Goal: Information Seeking & Learning: Learn about a topic

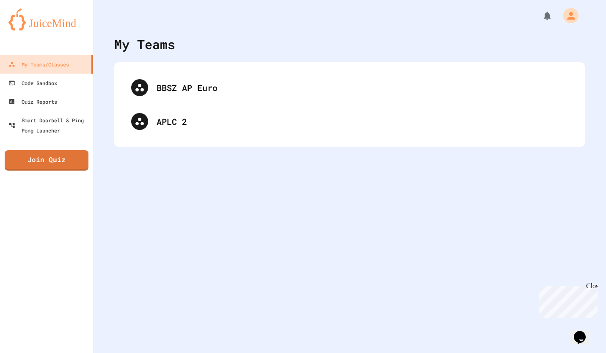
click at [488, 3] on div at bounding box center [349, 12] width 513 height 25
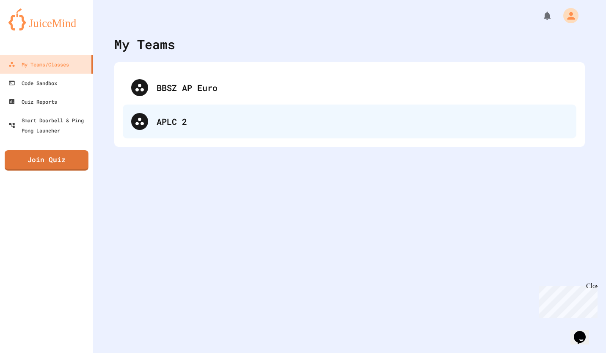
click at [179, 124] on div "APLC 2" at bounding box center [362, 121] width 411 height 13
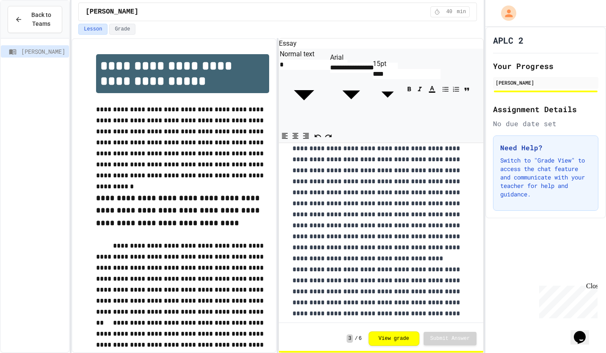
scroll to position [143, 0]
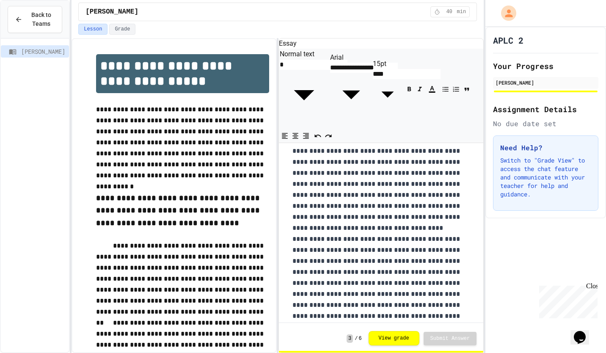
click at [388, 339] on button "View grade" at bounding box center [394, 338] width 51 height 14
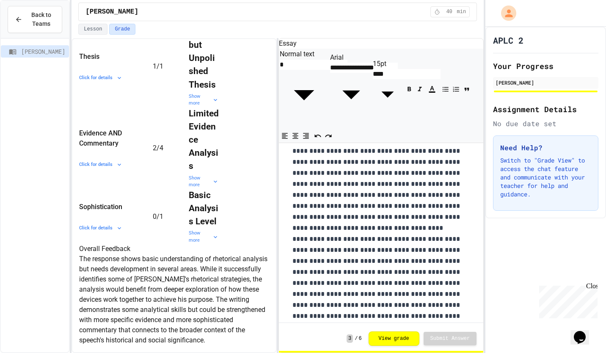
scroll to position [493, 0]
click at [593, 282] on div "Close" at bounding box center [591, 287] width 11 height 11
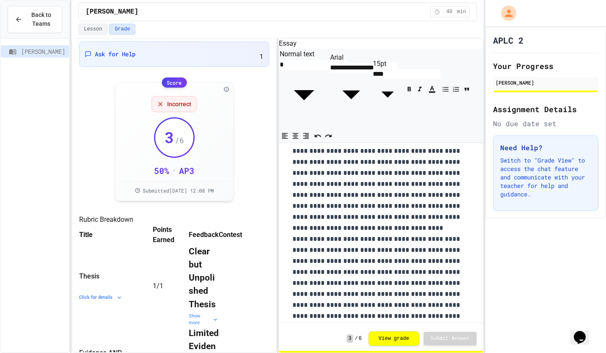
scroll to position [0, 0]
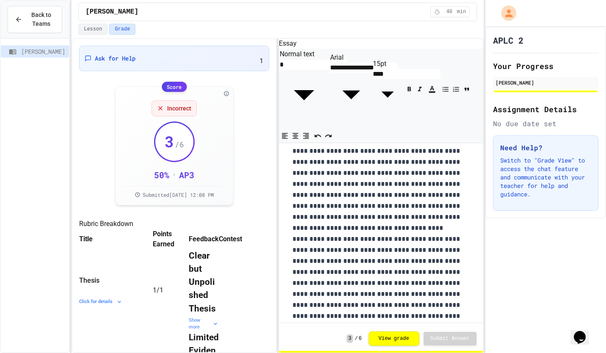
click at [106, 12] on span "[PERSON_NAME]" at bounding box center [111, 12] width 53 height 10
click at [92, 31] on button "Lesson" at bounding box center [92, 29] width 29 height 11
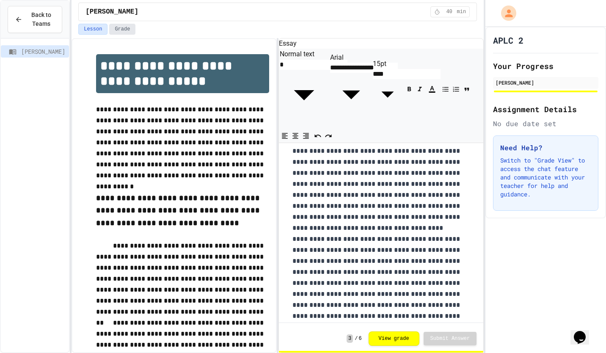
click at [118, 27] on button "Grade" at bounding box center [122, 29] width 26 height 11
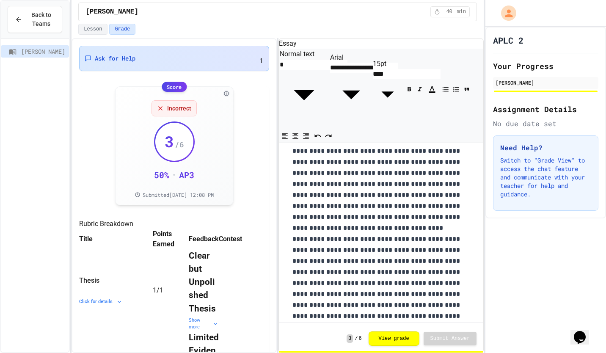
click at [121, 54] on span "Ask for Help" at bounding box center [115, 58] width 41 height 8
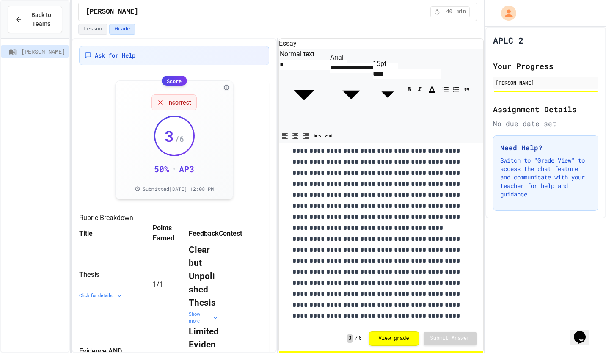
drag, startPoint x: 418, startPoint y: 106, endPoint x: 365, endPoint y: 129, distance: 58.0
